Goal: Task Accomplishment & Management: Complete application form

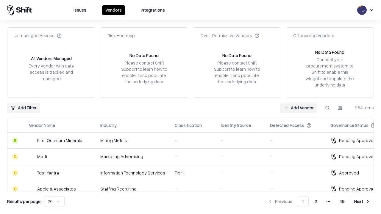
click at [298, 108] on link "Add Vendor" at bounding box center [298, 108] width 37 height 11
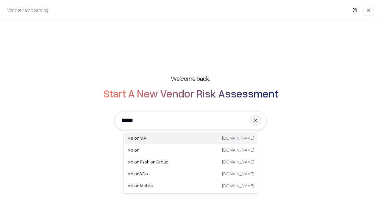
click at [191, 138] on div "[PERSON_NAME][DOMAIN_NAME]" at bounding box center [190, 138] width 131 height 12
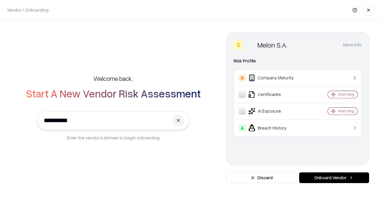
type input "**********"
click at [334, 178] on button "Onboard Vendor" at bounding box center [334, 178] width 70 height 11
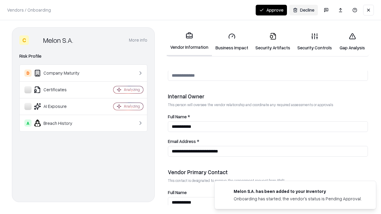
scroll to position [308, 0]
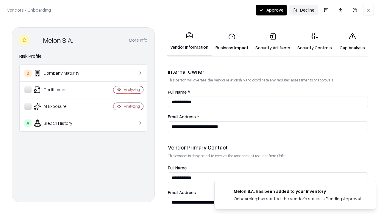
click at [232, 42] on link "Business Impact" at bounding box center [232, 42] width 40 height 28
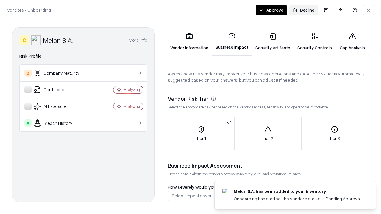
click at [272, 42] on link "Security Artifacts" at bounding box center [273, 42] width 42 height 28
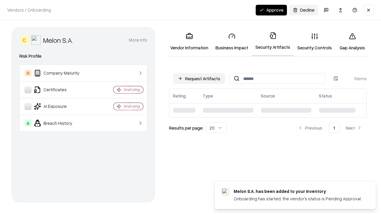
click at [199, 79] on button "Request Artifacts" at bounding box center [199, 78] width 52 height 11
